Goal: Information Seeking & Learning: Understand process/instructions

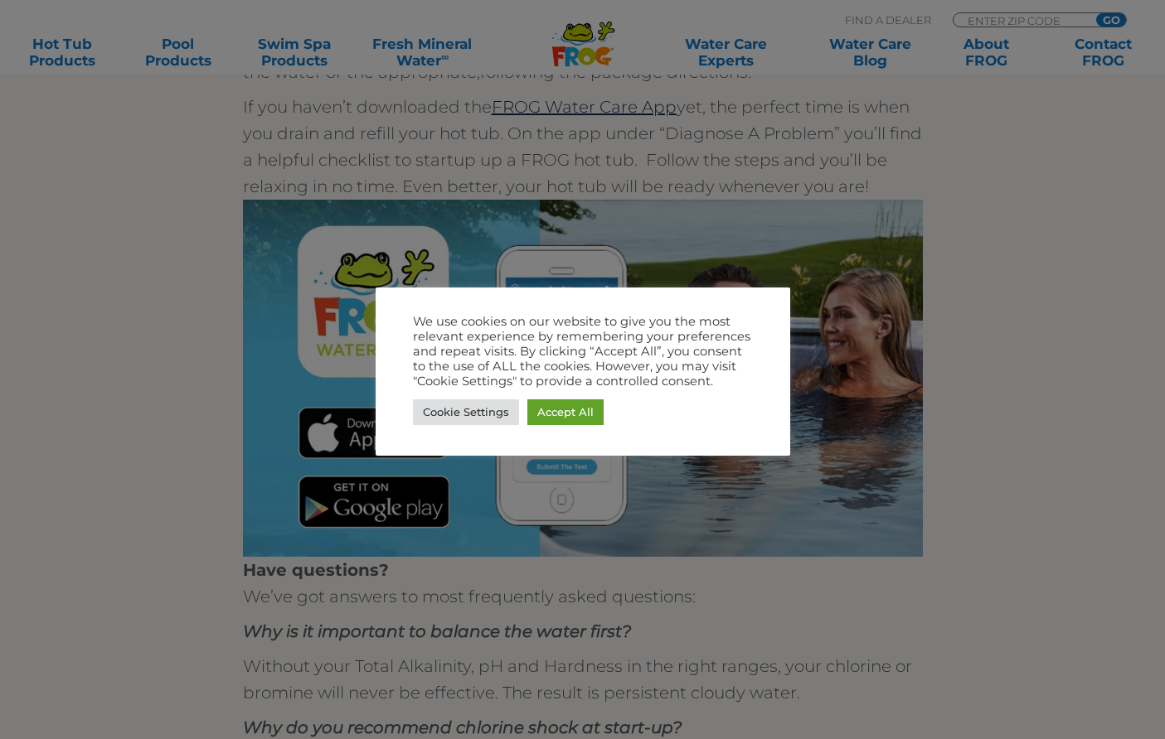
click at [1001, 184] on div at bounding box center [582, 369] width 1165 height 739
click at [430, 406] on link "Cookie Settings" at bounding box center [466, 413] width 106 height 26
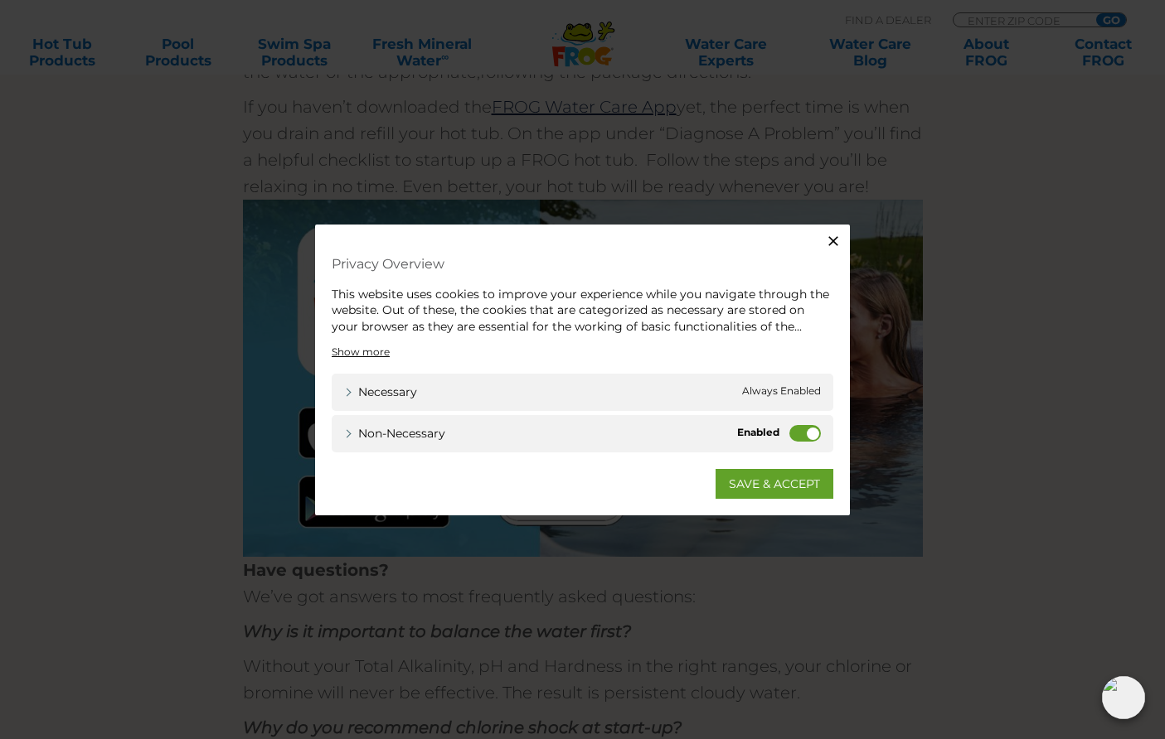
click at [816, 433] on label "Non-necessary" at bounding box center [804, 433] width 31 height 17
click at [0, 0] on input "Non-necessary" at bounding box center [0, 0] width 0 height 0
click at [784, 488] on link "SAVE & ACCEPT" at bounding box center [774, 484] width 118 height 30
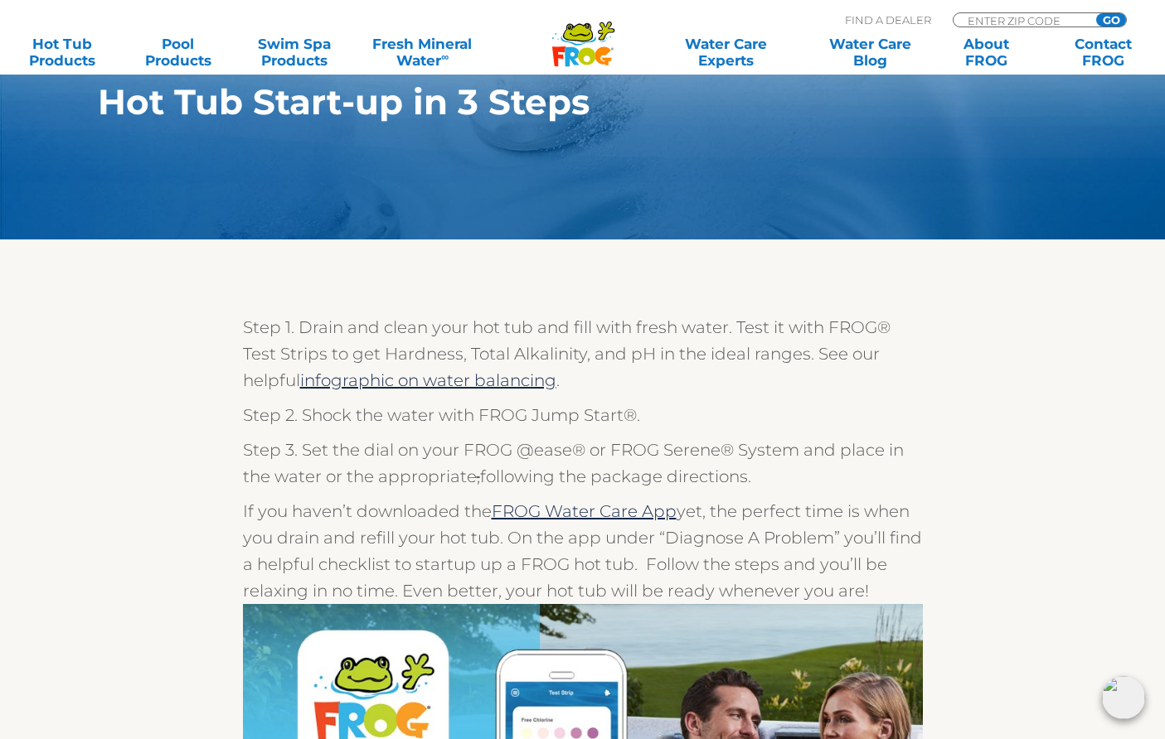
scroll to position [56, 0]
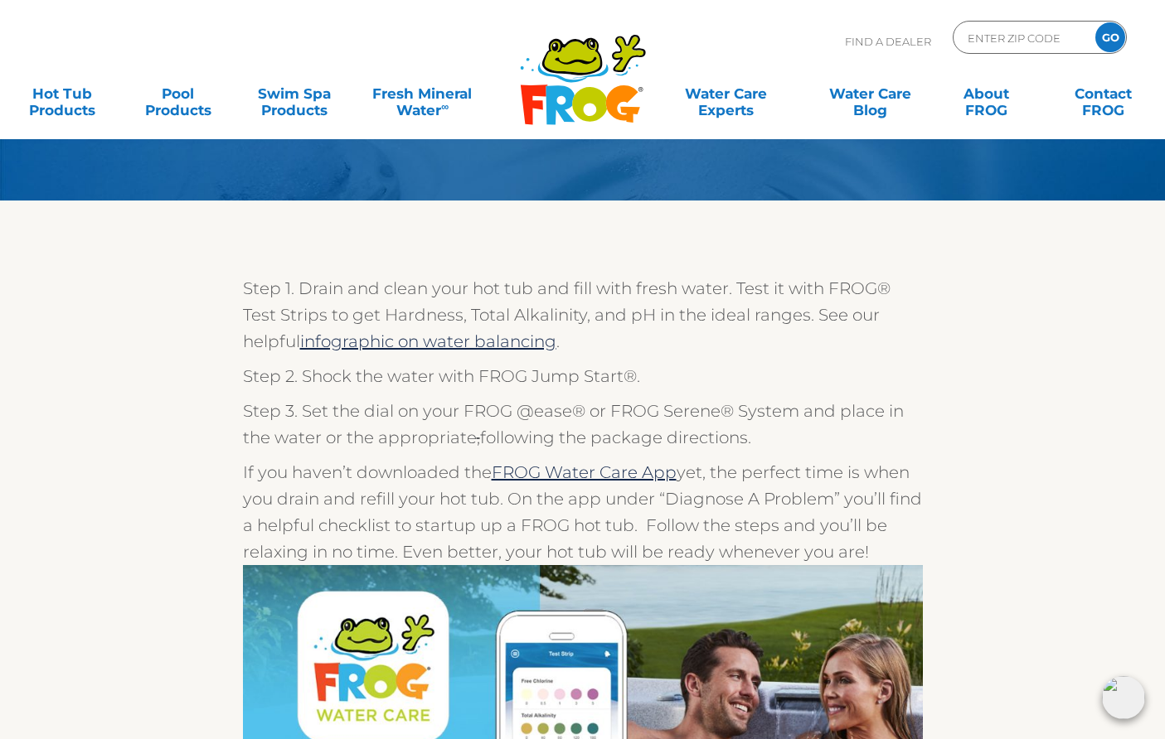
scroll to position [136, 0]
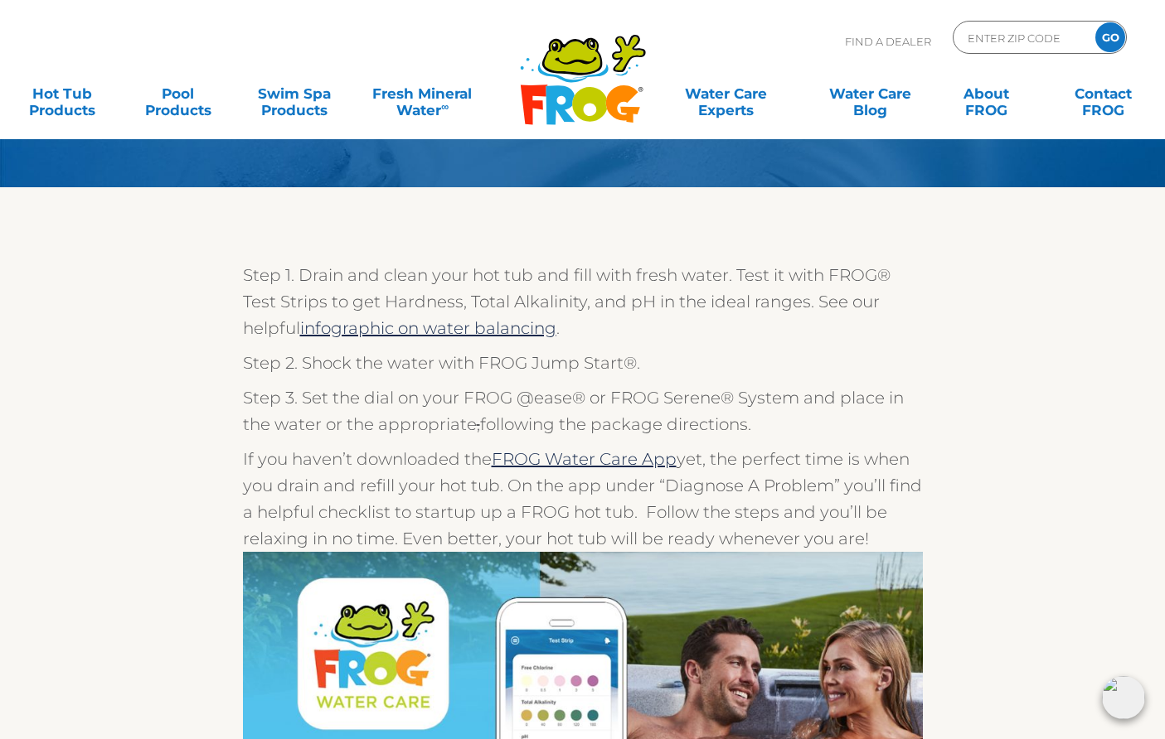
click at [815, 419] on p "Step 3. Set the dial on your FROG @ease® or FROG Serene® System and place in th…" at bounding box center [583, 411] width 680 height 53
click at [701, 407] on p "Step 3. Set the dial on your FROG @ease® or FROG Serene® System and place in th…" at bounding box center [583, 411] width 680 height 53
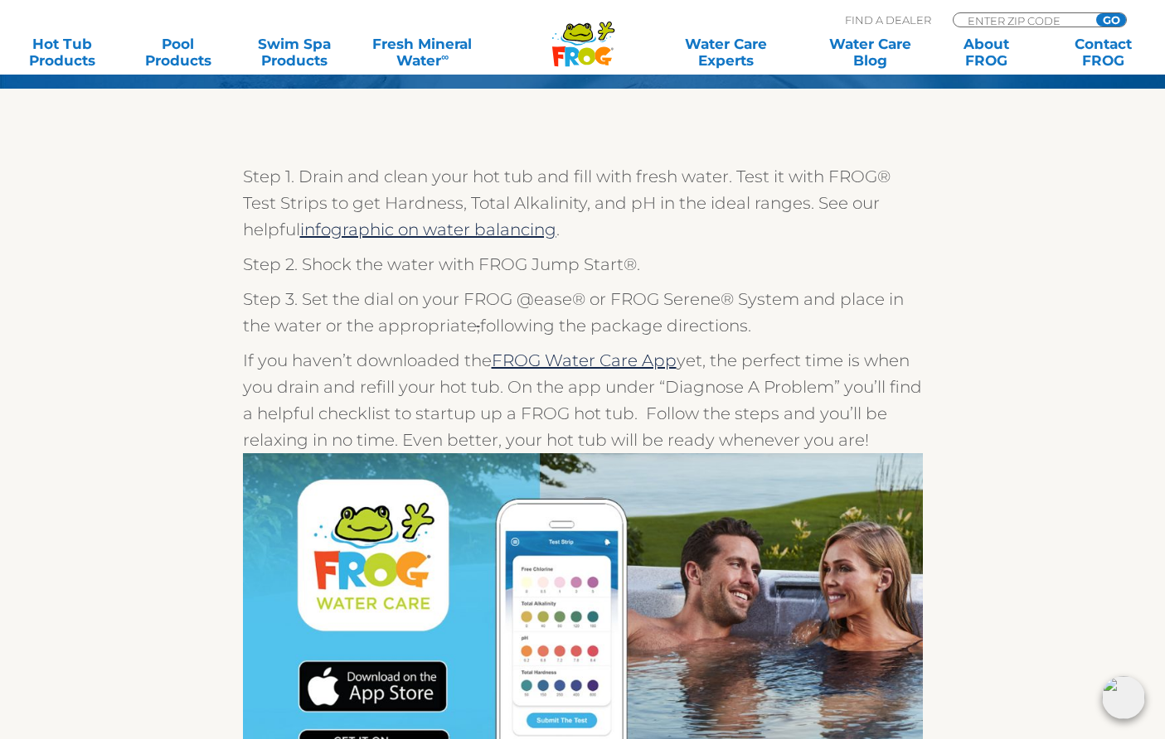
scroll to position [251, 0]
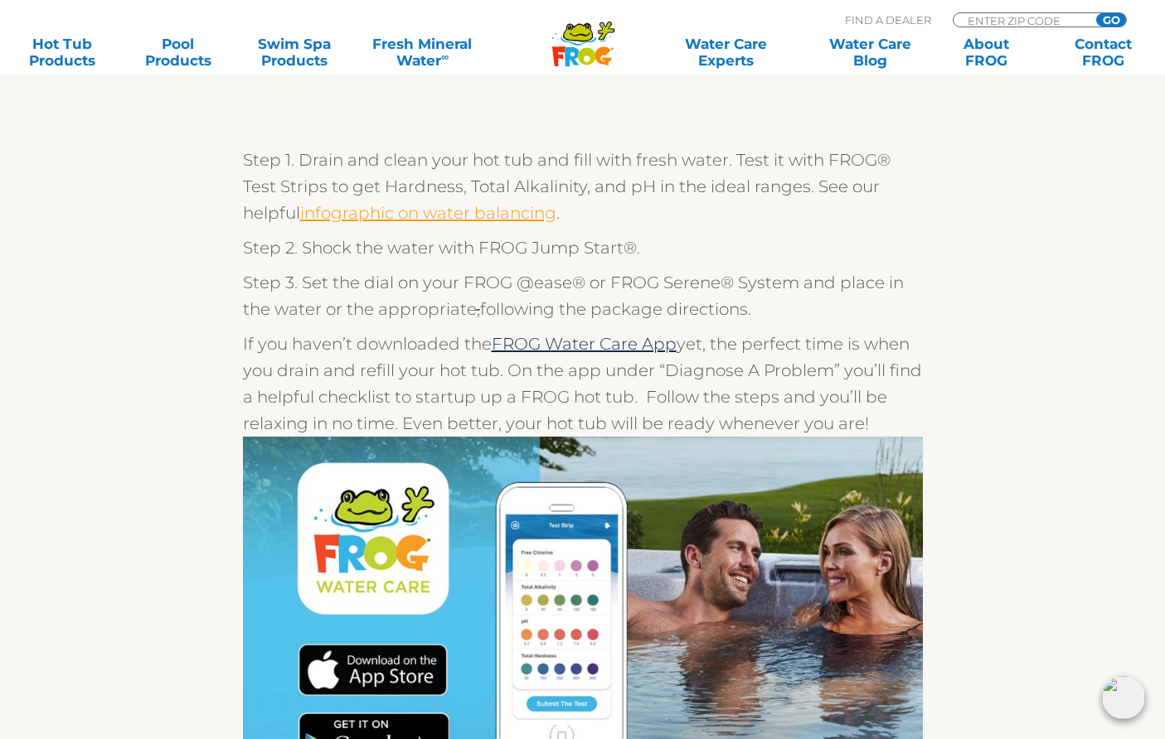
click at [430, 217] on link "infographic on water balancing" at bounding box center [428, 213] width 256 height 20
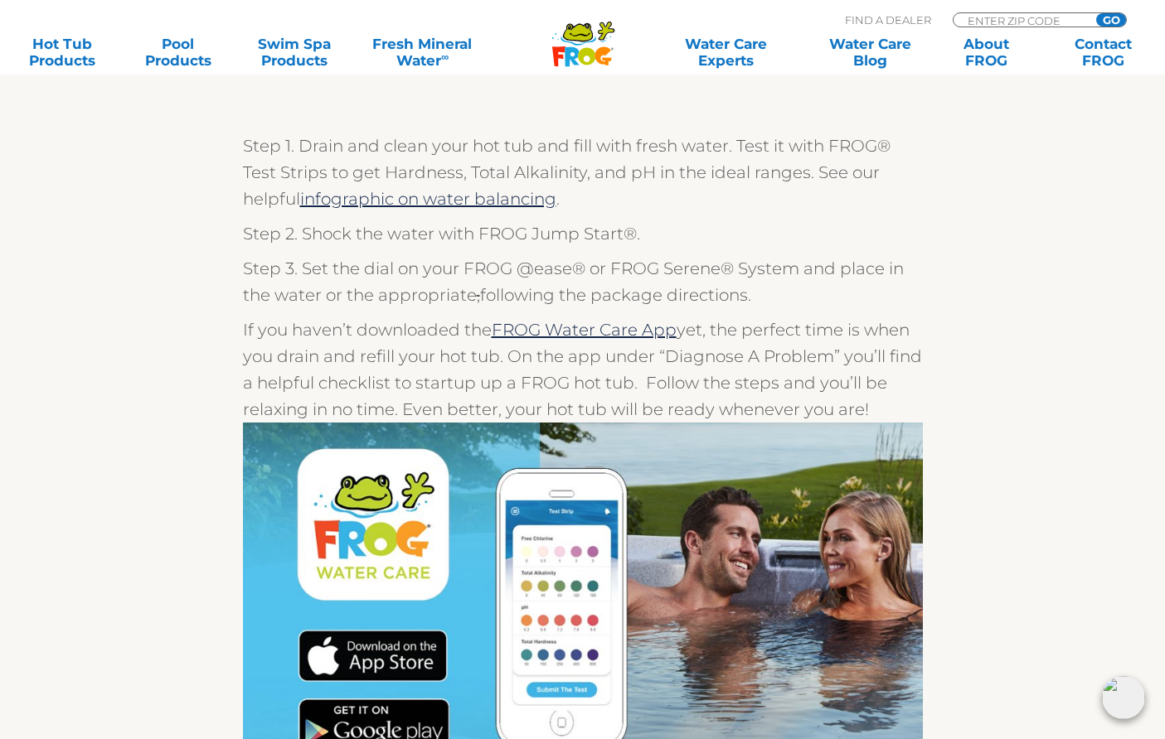
scroll to position [266, 0]
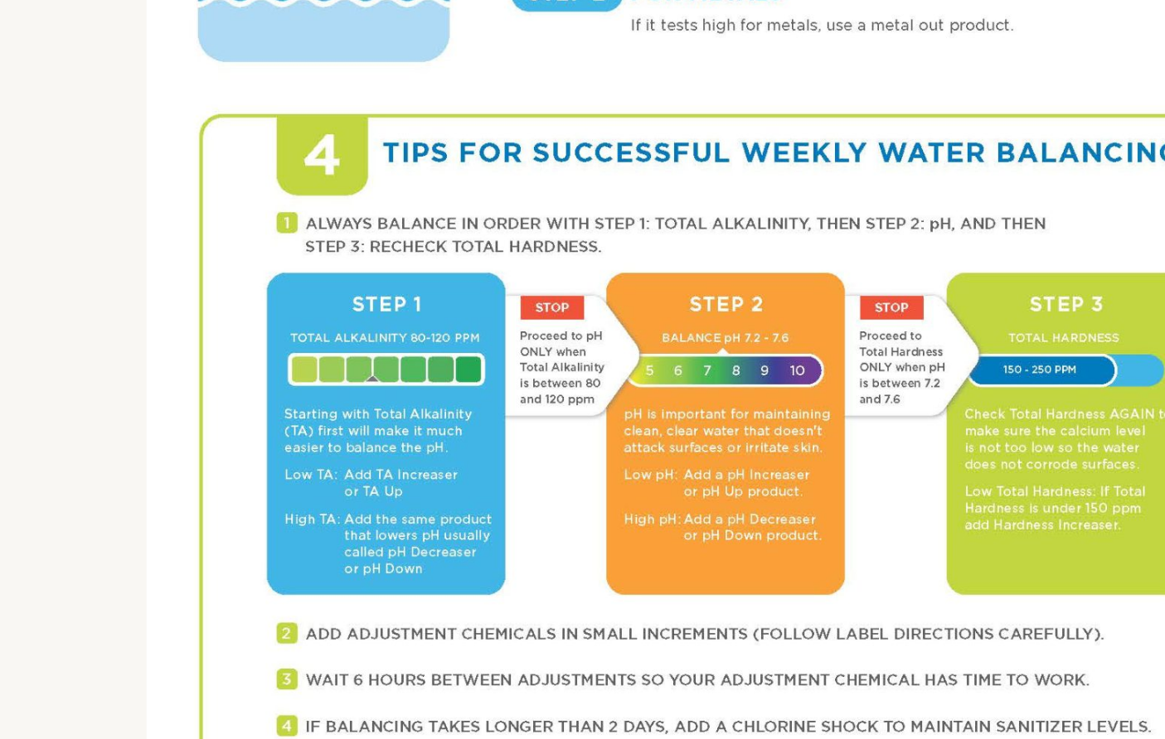
scroll to position [980, 0]
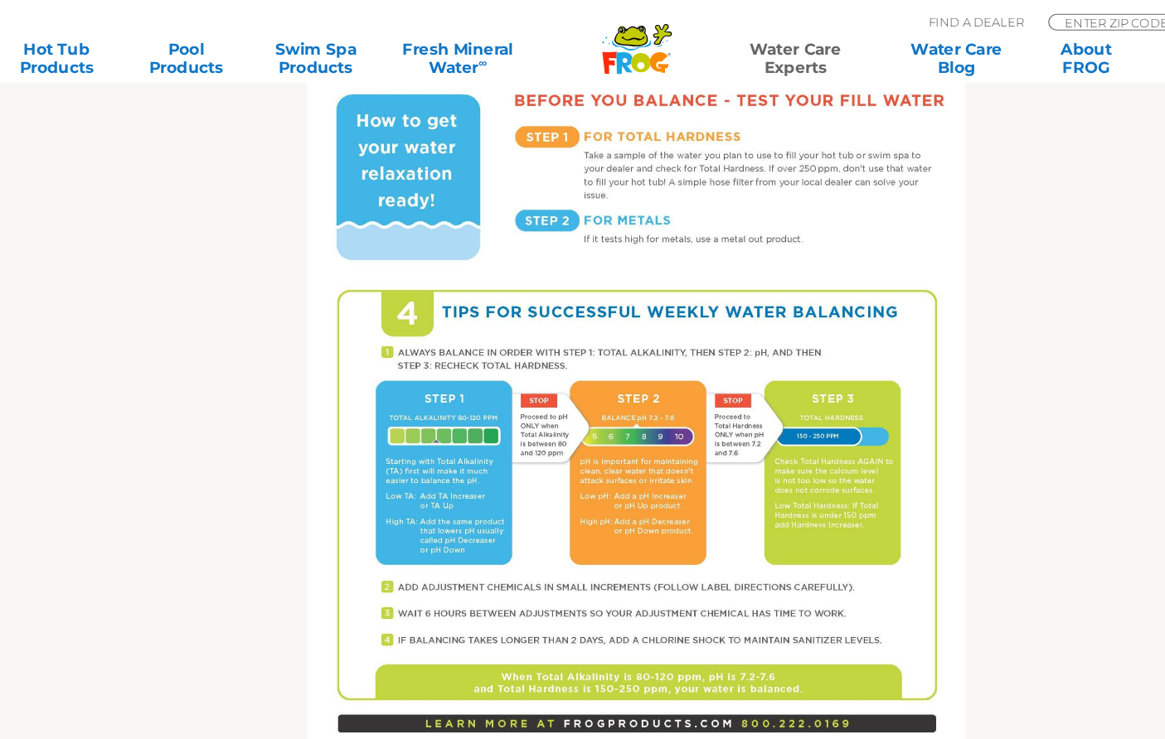
click at [466, 470] on img at bounding box center [582, 288] width 591 height 765
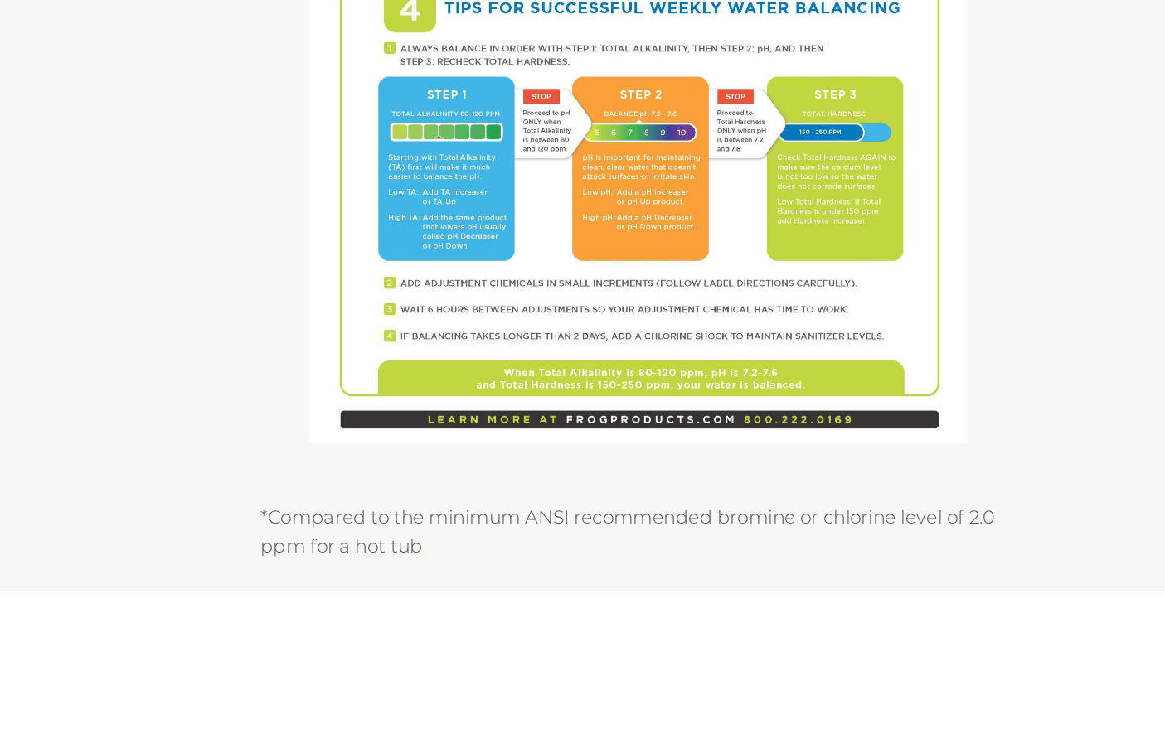
scroll to position [787, 0]
